Goal: Information Seeking & Learning: Learn about a topic

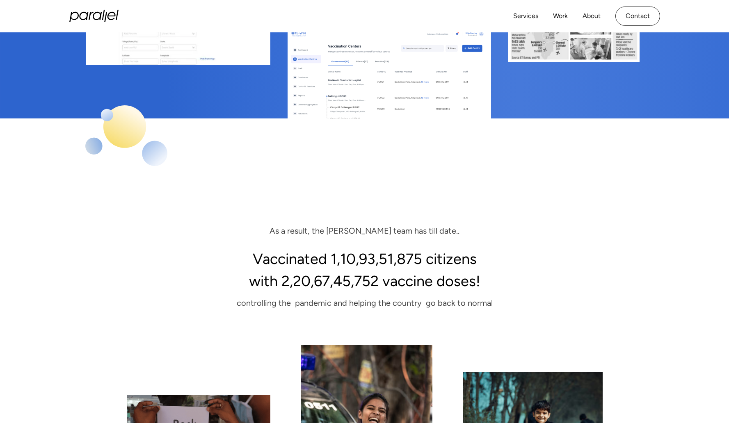
scroll to position [5863, 0]
click at [291, 224] on div "As a result, the Cowin team has till date.." at bounding box center [365, 231] width 558 height 15
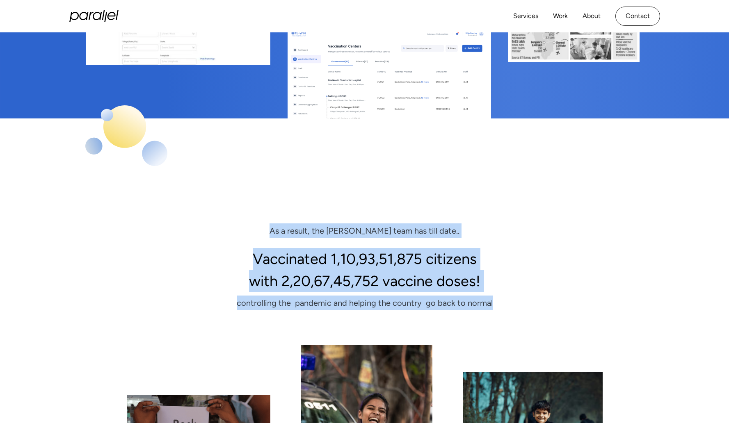
drag, startPoint x: 293, startPoint y: 189, endPoint x: 523, endPoint y: 256, distance: 240.1
click at [523, 256] on div "As a result, the Cowin team has till date.. Vaccinated 1,10,93,51,875 citizens …" at bounding box center [365, 267] width 558 height 87
copy div "As a result, the Cowin team has till date.. Vaccinated 1,10,93,51,875 citizens …"
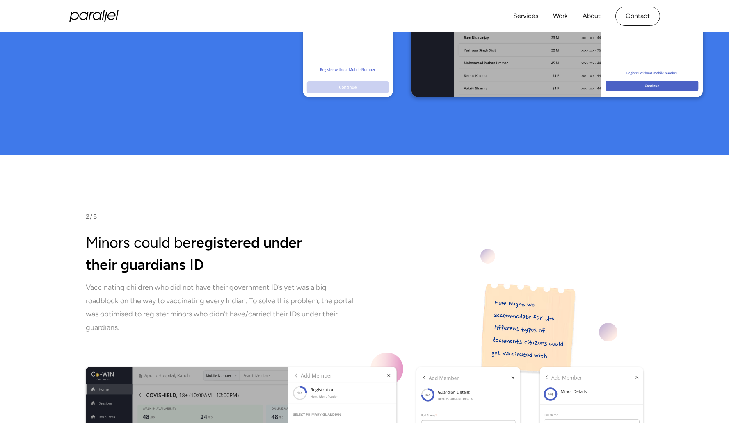
scroll to position [3409, 0]
click at [459, 232] on h2 "Minors could be registered under their guardians ID" at bounding box center [365, 254] width 558 height 44
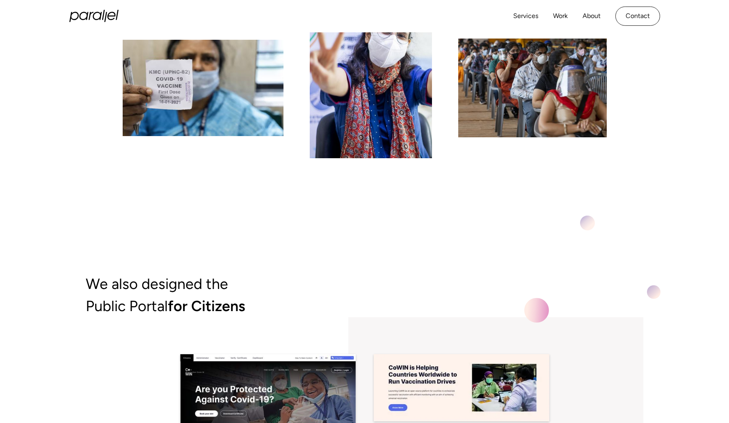
scroll to position [5028, 0]
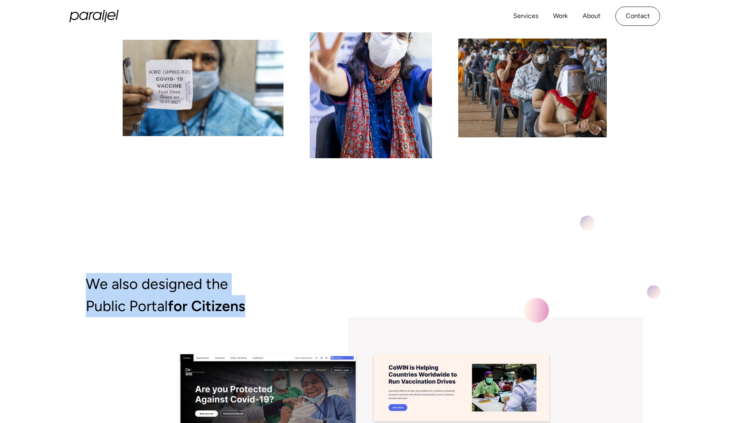
drag, startPoint x: 85, startPoint y: 233, endPoint x: 301, endPoint y: 268, distance: 219.4
copy h2 "We also designed the Public Portal for Citizens"
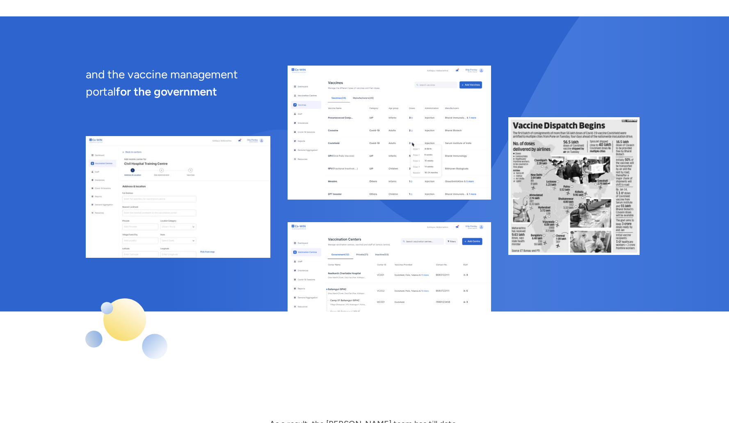
click at [154, 66] on h2 "and the vaccine management portal for the government" at bounding box center [178, 83] width 185 height 34
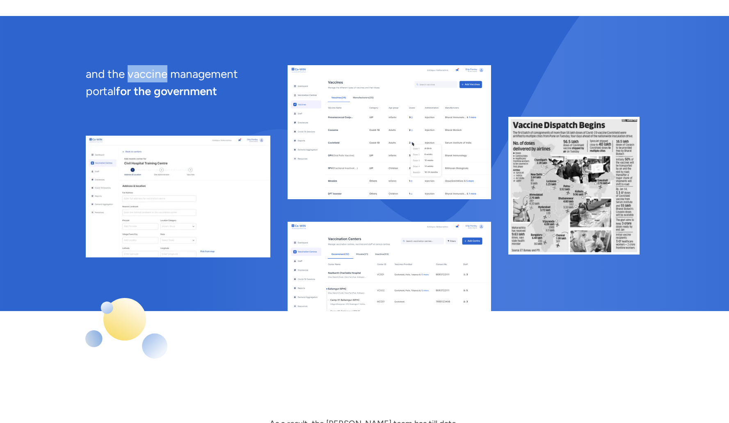
click at [154, 65] on h2 "and the vaccine management portal for the government" at bounding box center [178, 82] width 185 height 34
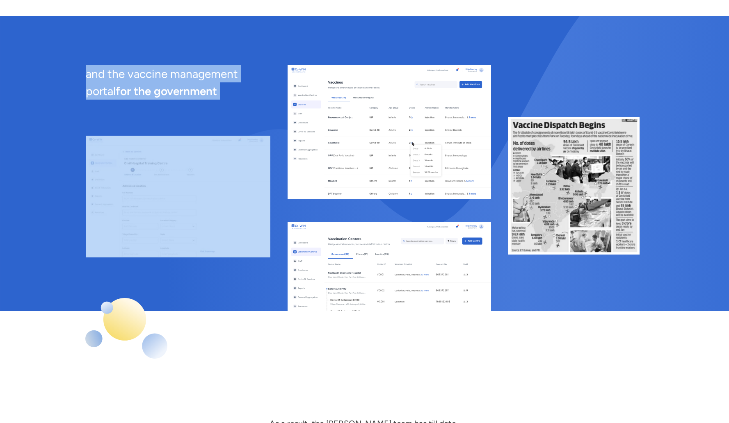
click at [154, 65] on h2 "and the vaccine management portal for the government" at bounding box center [178, 82] width 185 height 34
copy h2 "and the vaccine management portal for the government"
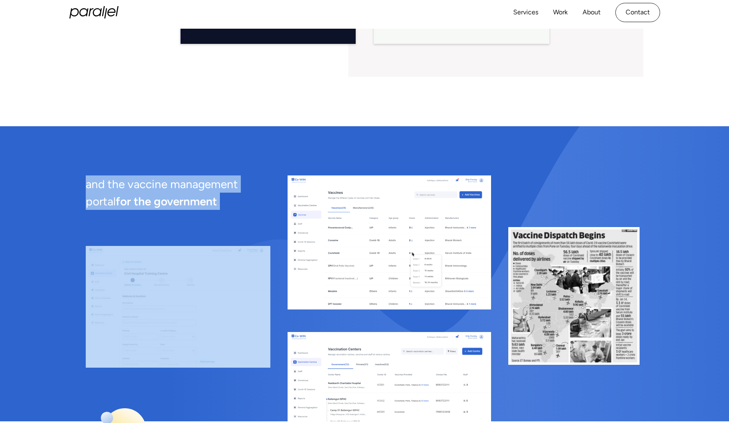
scroll to position [5559, 0]
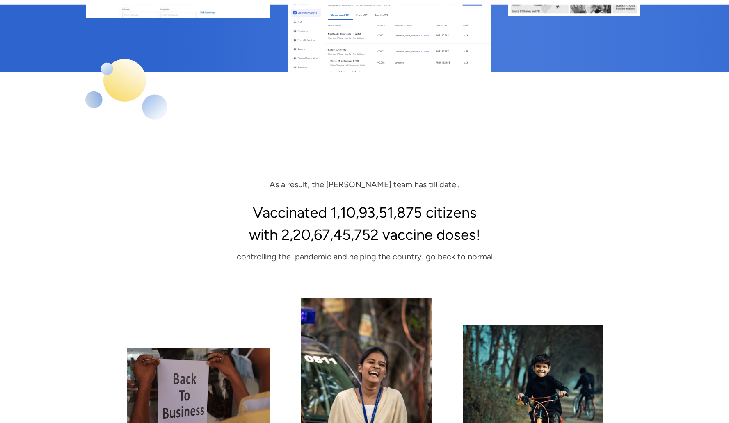
click at [253, 202] on h3 "Vaccinated 1,10,93,51,875 citizens with 2,20,67,45,752 vaccine doses!" at bounding box center [365, 224] width 558 height 44
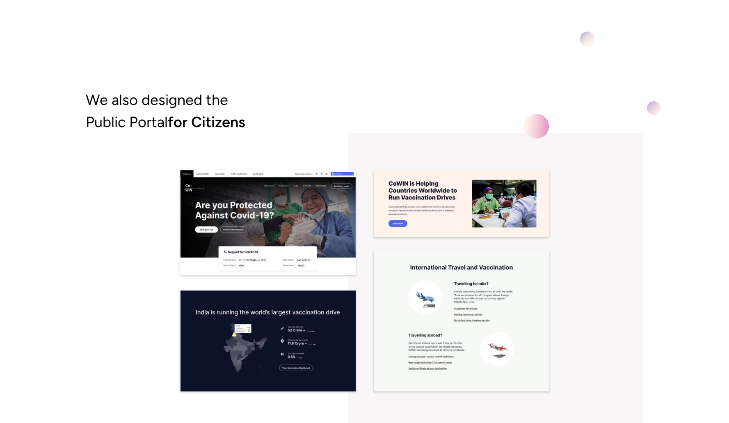
scroll to position [5212, 0]
click at [292, 89] on h2 "We also designed the Public Portal for Citizens" at bounding box center [365, 111] width 558 height 44
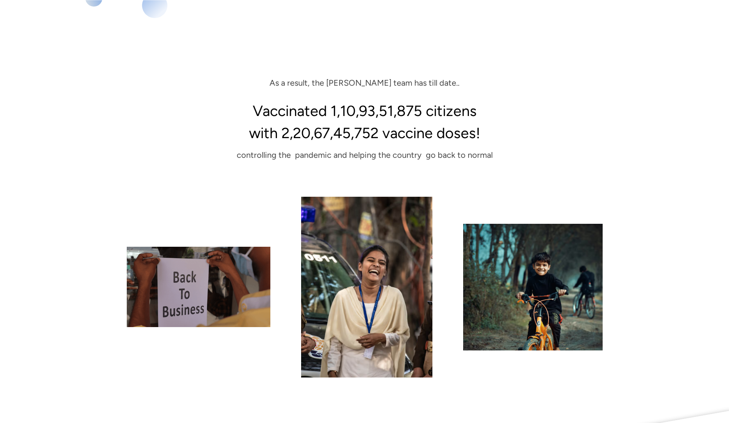
scroll to position [6011, 0]
click at [302, 140] on div "As a result, the Cowin team has till date.. Vaccinated 1,10,93,51,875 citizens …" at bounding box center [365, 226] width 558 height 302
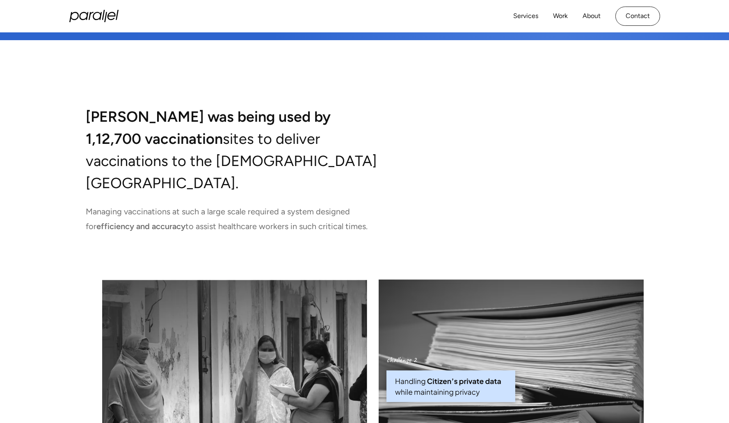
scroll to position [1719, 0]
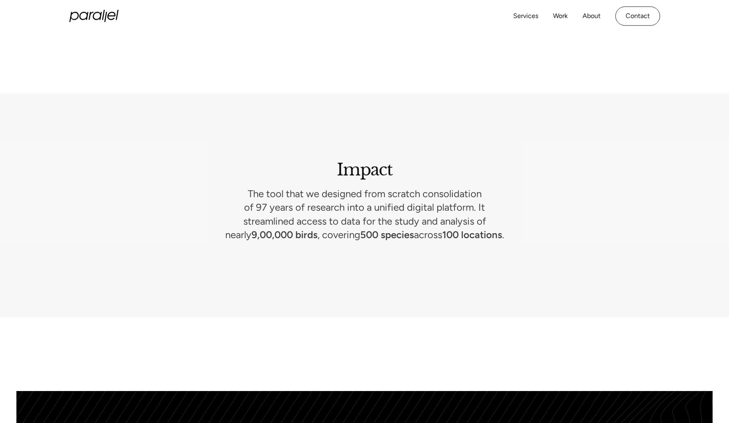
scroll to position [3582, 0]
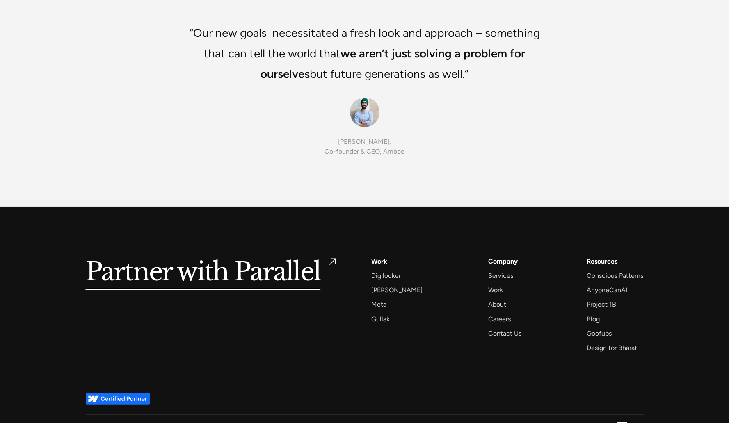
scroll to position [4636, 0]
click at [313, 260] on h5 "Partner with Parallel" at bounding box center [203, 272] width 235 height 33
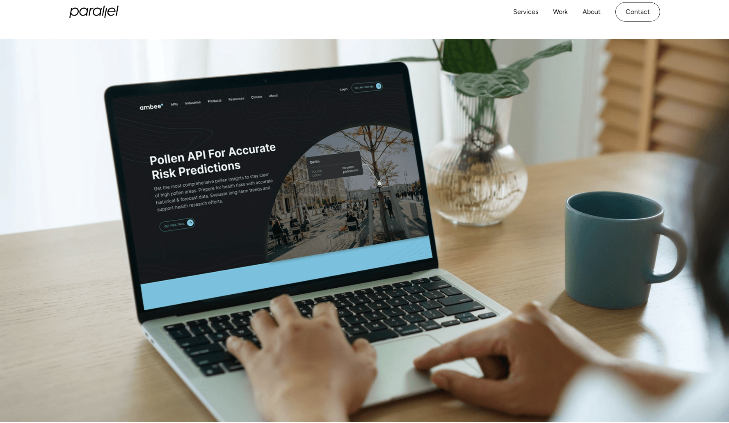
scroll to position [3365, 0]
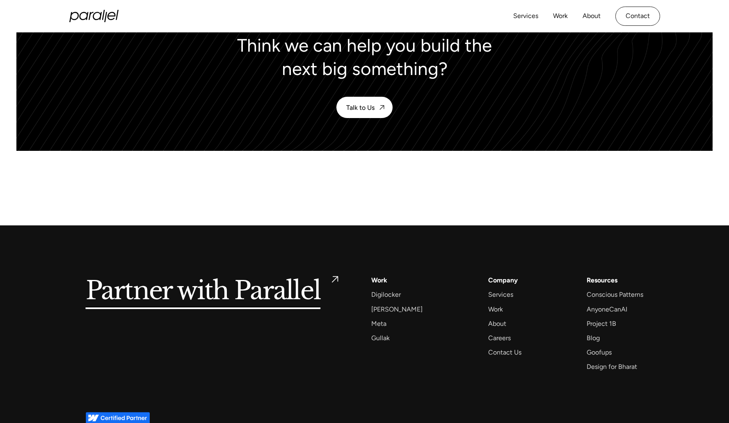
scroll to position [4036, 0]
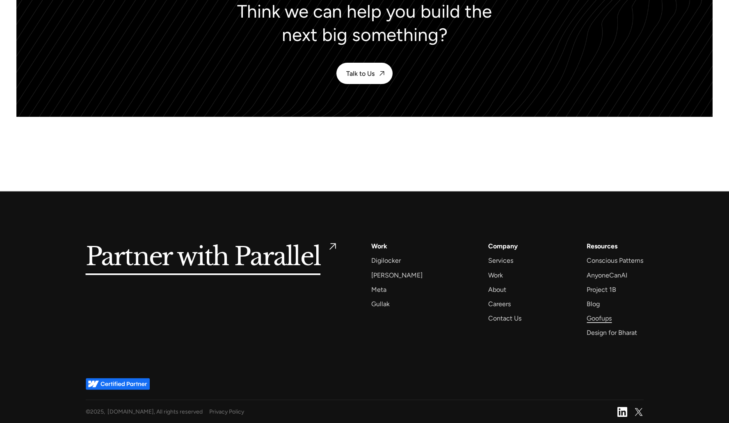
click at [606, 317] on div "Goofups" at bounding box center [598, 318] width 25 height 11
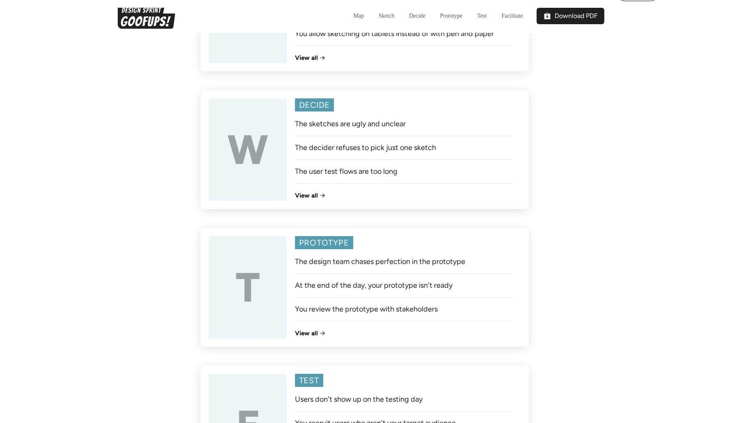
scroll to position [764, 0]
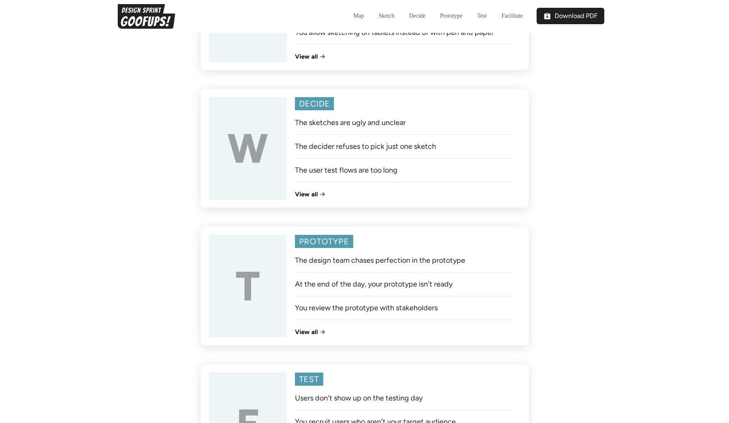
click at [301, 194] on h1 "View all" at bounding box center [306, 194] width 23 height 7
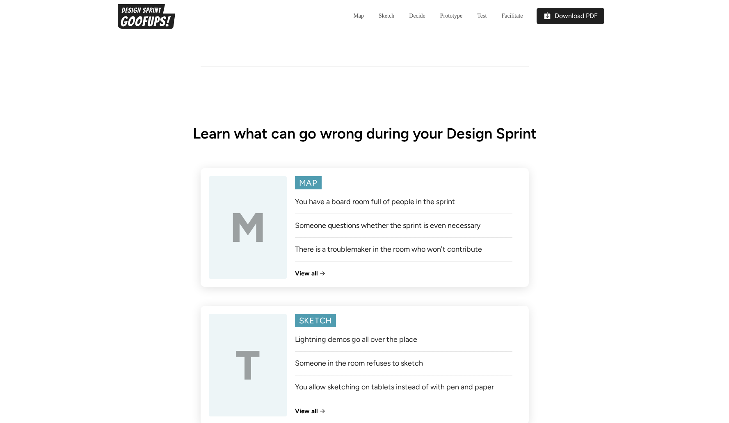
scroll to position [410, 0]
click at [314, 270] on h1 "View all" at bounding box center [306, 272] width 23 height 7
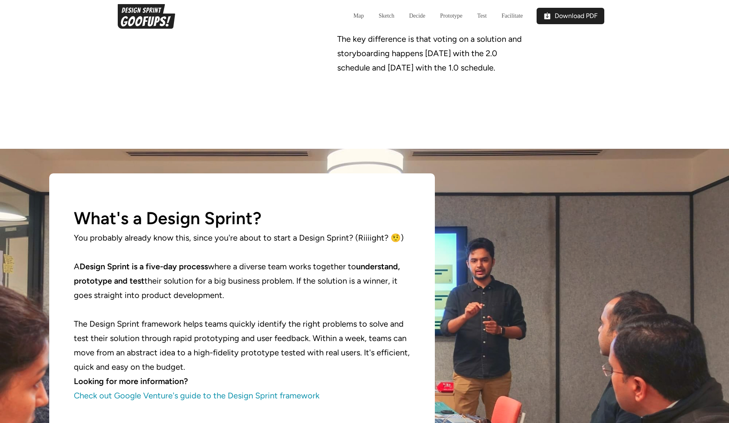
scroll to position [1947, 0]
click at [180, 206] on h1 "What's a Design Sprint?" at bounding box center [242, 218] width 336 height 25
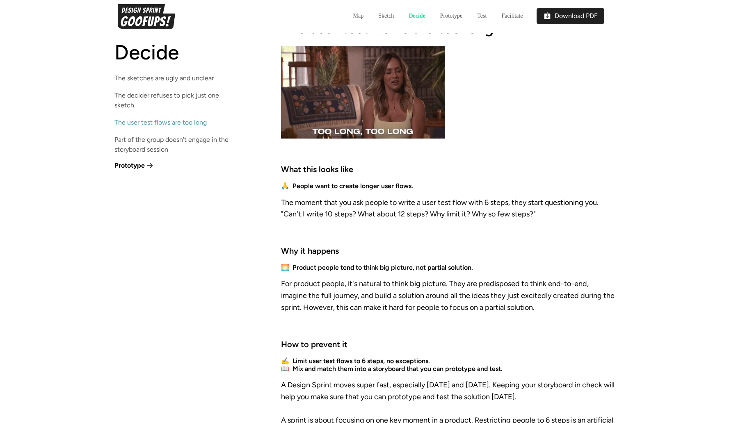
scroll to position [1547, 0]
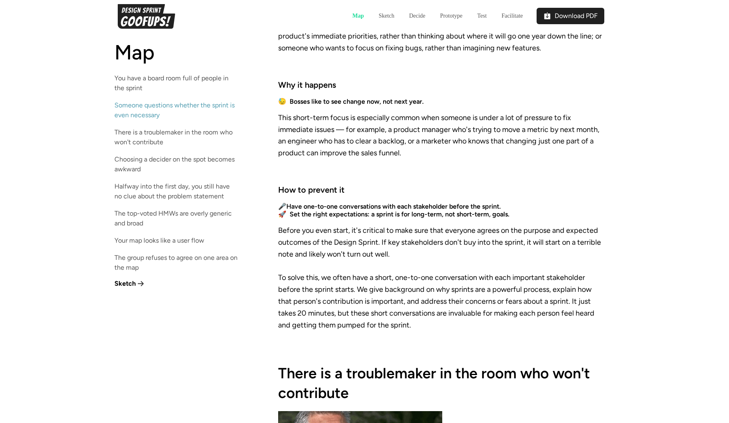
scroll to position [1898, 0]
